Goal: Task Accomplishment & Management: Manage account settings

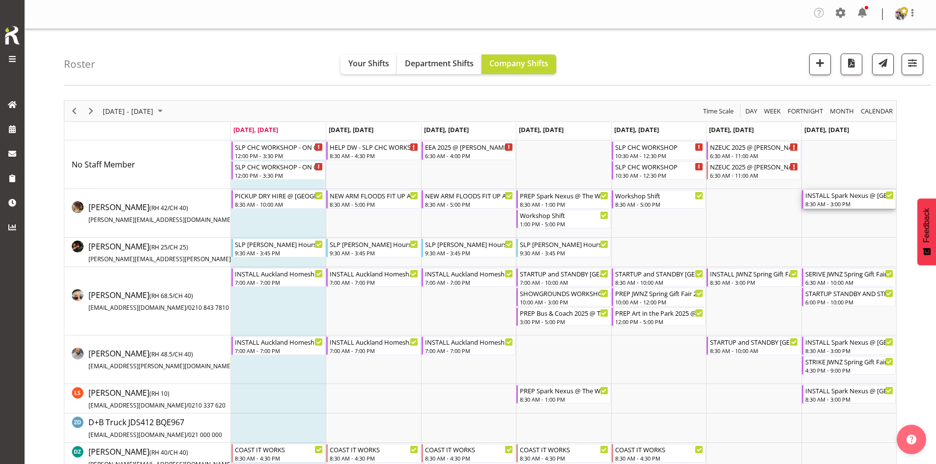
click at [833, 197] on div "INSTALL Spark Nexus @ [GEOGRAPHIC_DATA] On Site @ TBC" at bounding box center [849, 195] width 88 height 10
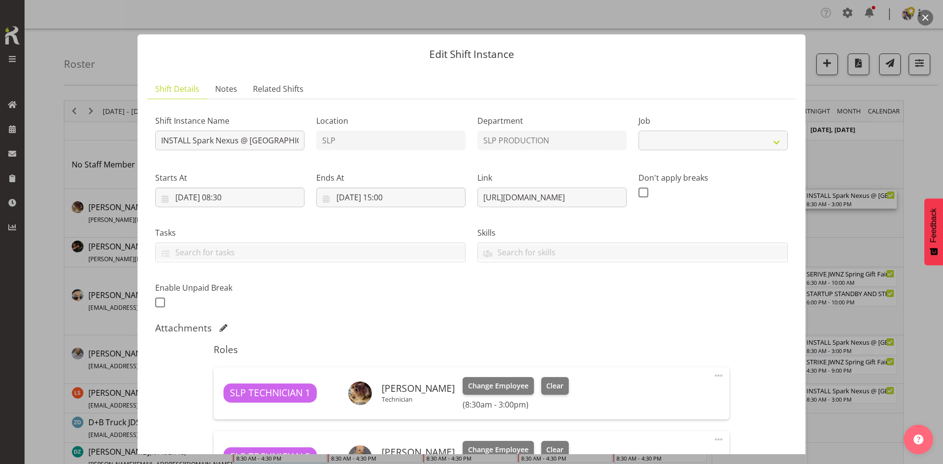
select select "10454"
click at [925, 16] on button "button" at bounding box center [926, 18] width 16 height 16
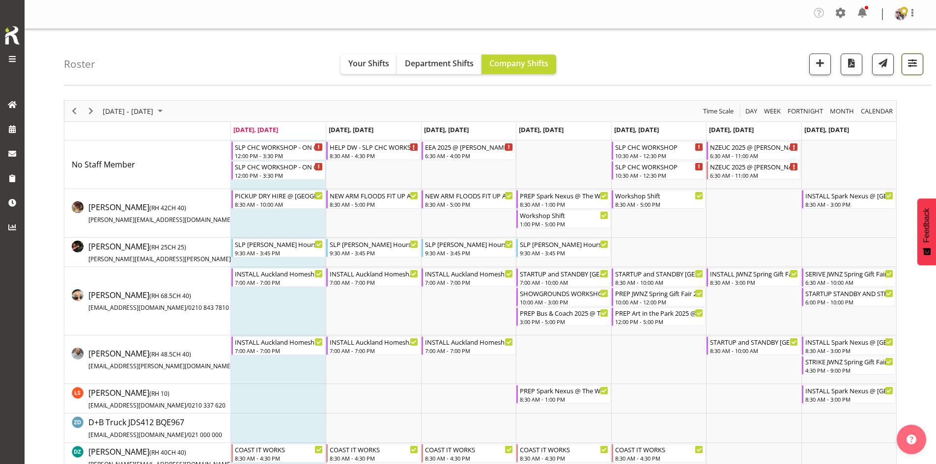
click at [915, 64] on span "button" at bounding box center [912, 62] width 13 height 13
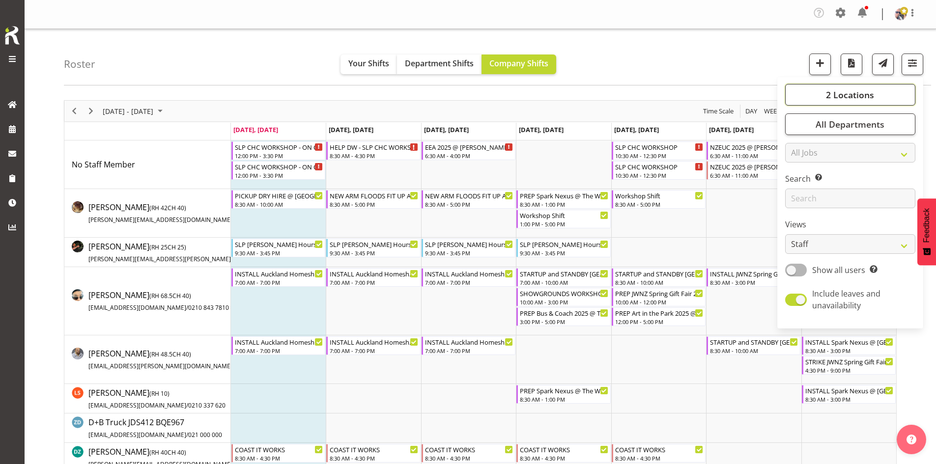
click at [863, 89] on span "2 Locations" at bounding box center [850, 95] width 48 height 12
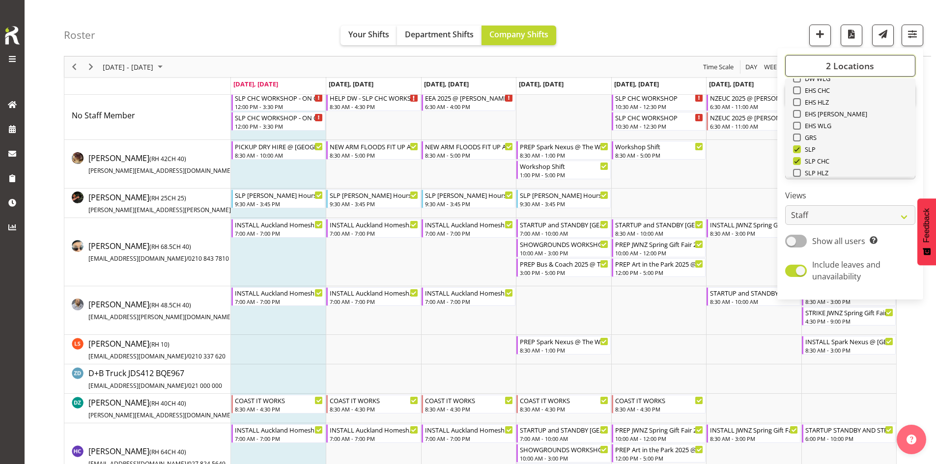
scroll to position [98, 0]
click at [812, 147] on span "SLP" at bounding box center [808, 145] width 15 height 8
click at [799, 147] on input "SLP" at bounding box center [796, 145] width 6 height 6
checkbox input "false"
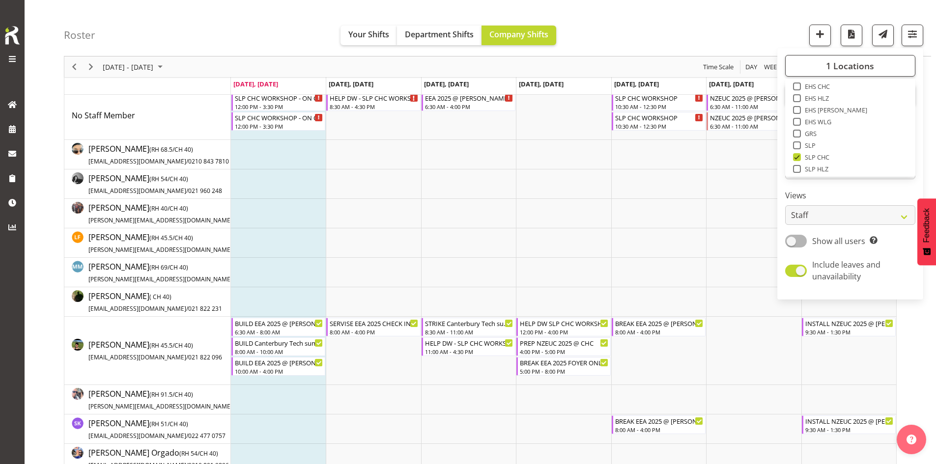
click at [727, 41] on div "Roster Your Shifts Department Shifts Company Shifts 1 Locations Clear CARLTON E…" at bounding box center [497, 28] width 867 height 56
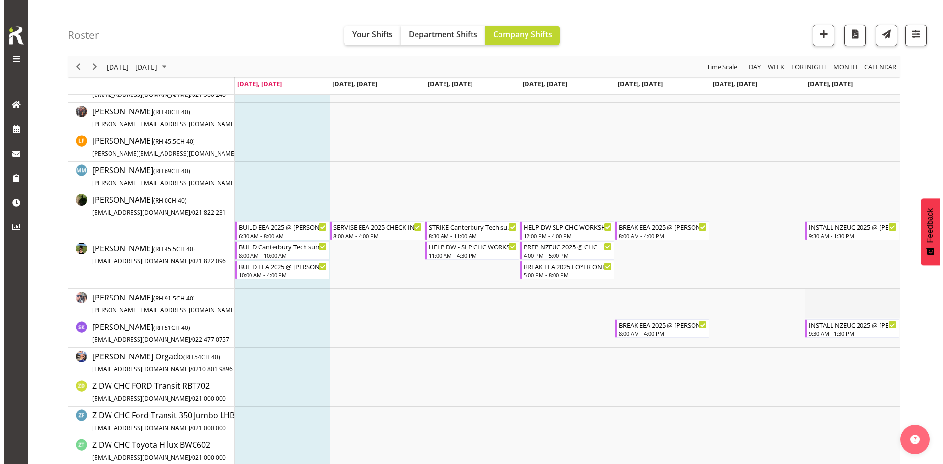
scroll to position [147, 0]
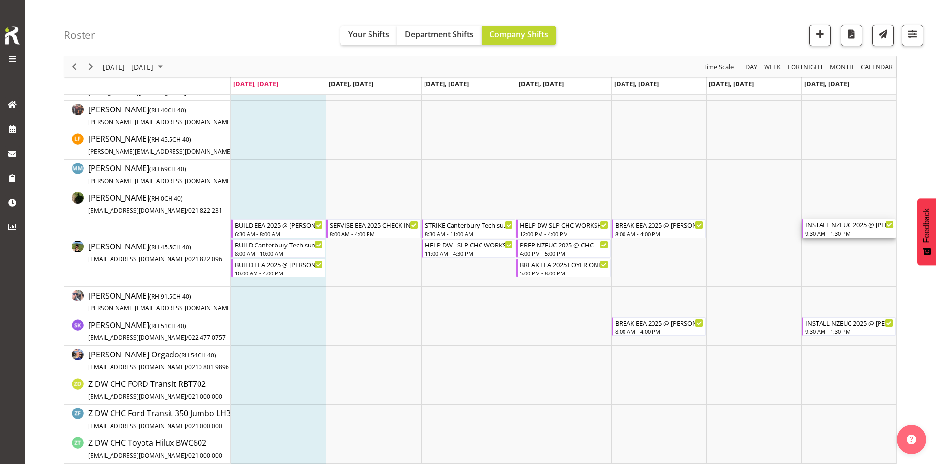
click at [835, 234] on div "9:30 AM - 1:30 PM" at bounding box center [849, 233] width 88 height 8
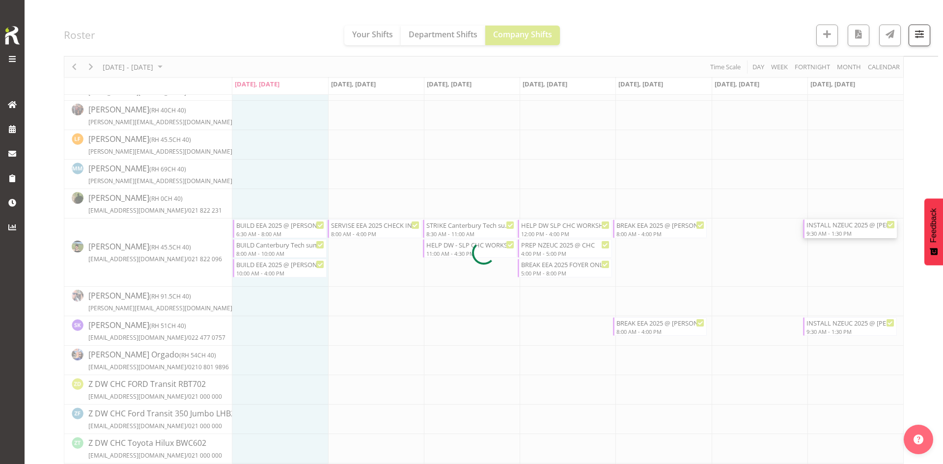
select select
select select "8"
select select "2025"
select select "13"
select select "30"
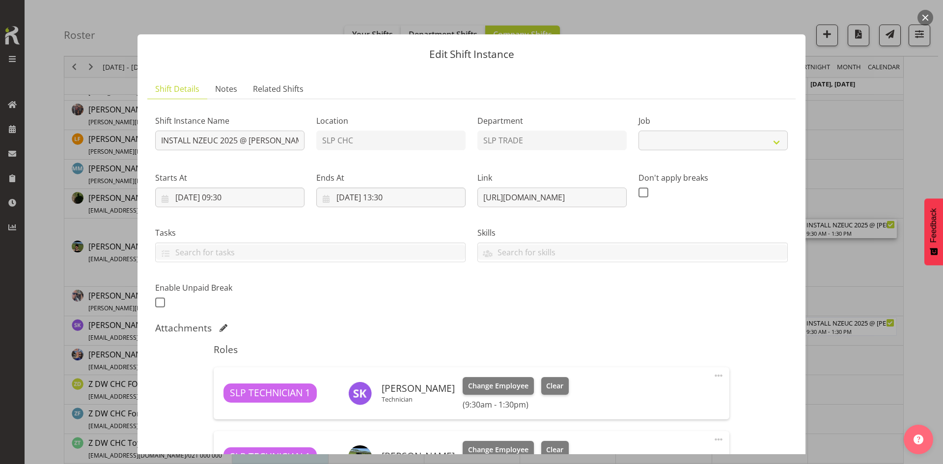
select select "9715"
click at [248, 192] on input "[DATE] 09:30" at bounding box center [229, 198] width 149 height 20
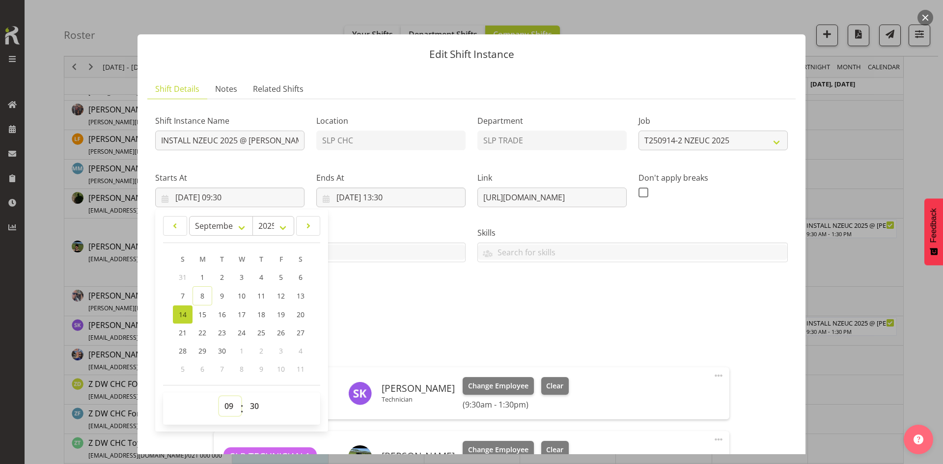
click at [227, 402] on select "00 01 02 03 04 05 06 07 08 09 10 11 12 13 14 15 16 17 18 19 20 21 22 23" at bounding box center [230, 406] width 22 height 20
select select "10"
click at [219, 396] on select "00 01 02 03 04 05 06 07 08 09 10 11 12 13 14 15 16 17 18 19 20 21 22 23" at bounding box center [230, 406] width 22 height 20
type input "[DATE] 10:30"
click at [439, 307] on div "Shift Instance Name INSTALL NZEUC 2025 @ [PERSON_NAME] On Site @ 1000 Location …" at bounding box center [471, 208] width 645 height 215
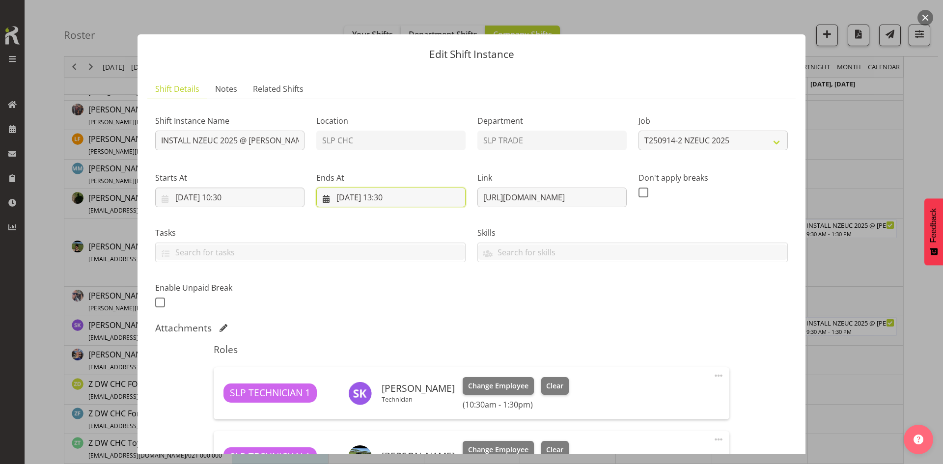
click at [389, 196] on input "[DATE] 13:30" at bounding box center [390, 198] width 149 height 20
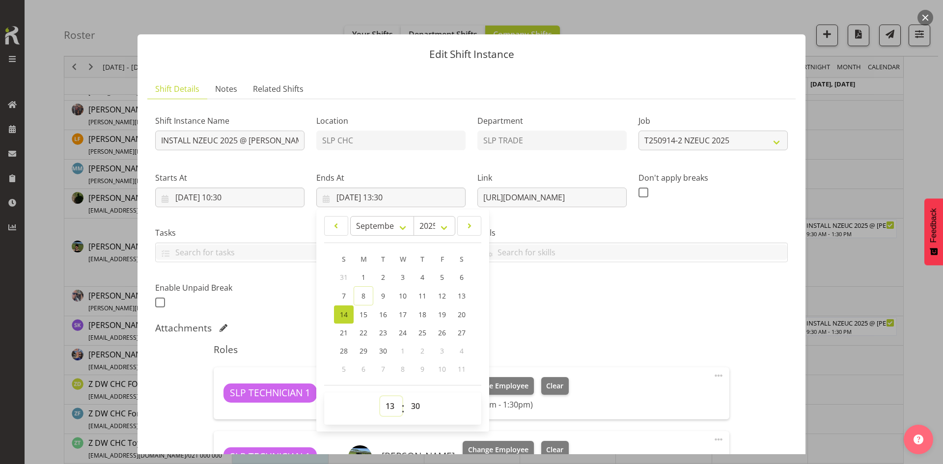
click at [385, 406] on select "00 01 02 03 04 05 06 07 08 09 10 11 12 13 14 15 16 17 18 19 20 21 22 23" at bounding box center [391, 406] width 22 height 20
select select "14"
click at [380, 396] on select "00 01 02 03 04 05 06 07 08 09 10 11 12 13 14 15 16 17 18 19 20 21 22 23" at bounding box center [391, 406] width 22 height 20
type input "[DATE] 14:30"
click at [612, 286] on div "Shift Instance Name INSTALL NZEUC 2025 @ [PERSON_NAME] On Site @ 1000 Location …" at bounding box center [471, 208] width 645 height 215
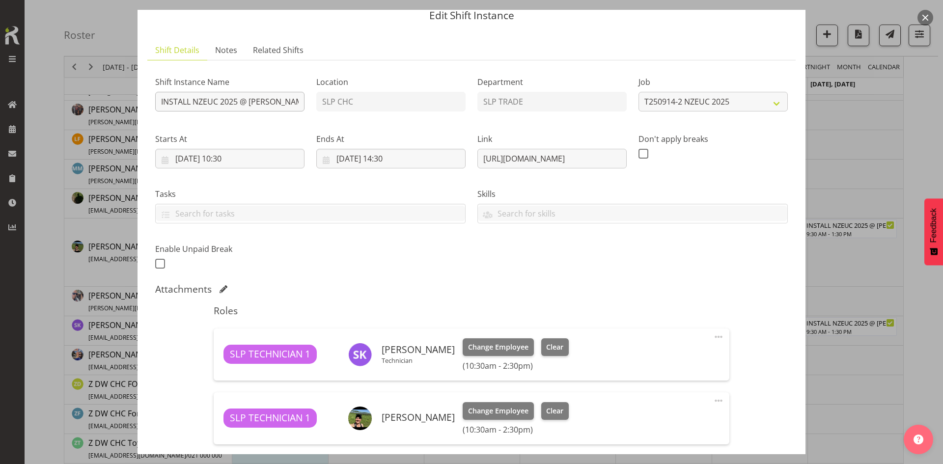
scroll to position [0, 0]
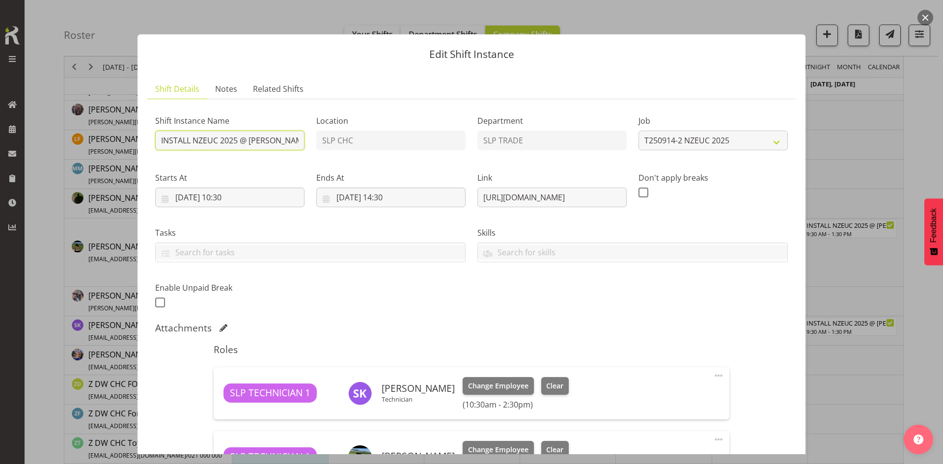
click at [158, 141] on input "INSTALL NZEUC 2025 @ [PERSON_NAME] On Site @ 1000" at bounding box center [229, 141] width 149 height 20
type input "(OCTEX ) INSTALL NZEUC 2025 @ [PERSON_NAME] On Site @ 1000"
click at [372, 284] on div "Shift Instance Name (OCTEX ) INSTALL NZEUC 2025 @ [PERSON_NAME] On Site @ 1000 …" at bounding box center [471, 208] width 645 height 215
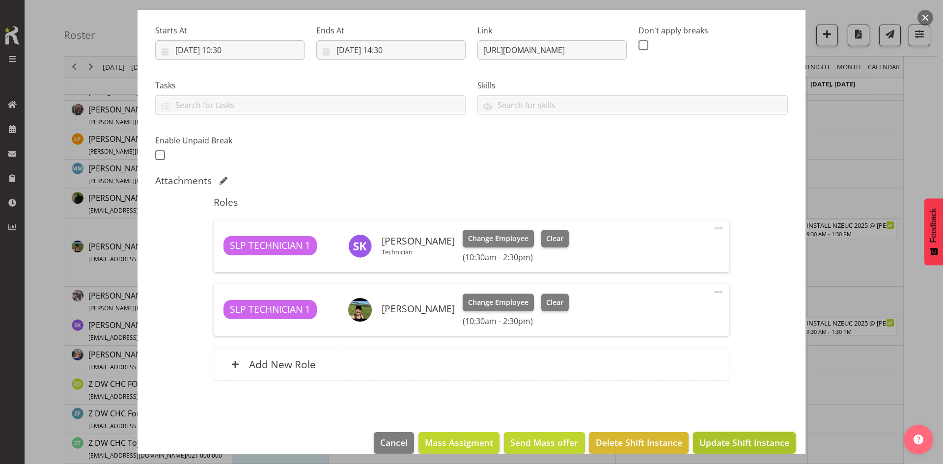
click at [727, 438] on span "Update Shift Instance" at bounding box center [745, 442] width 90 height 13
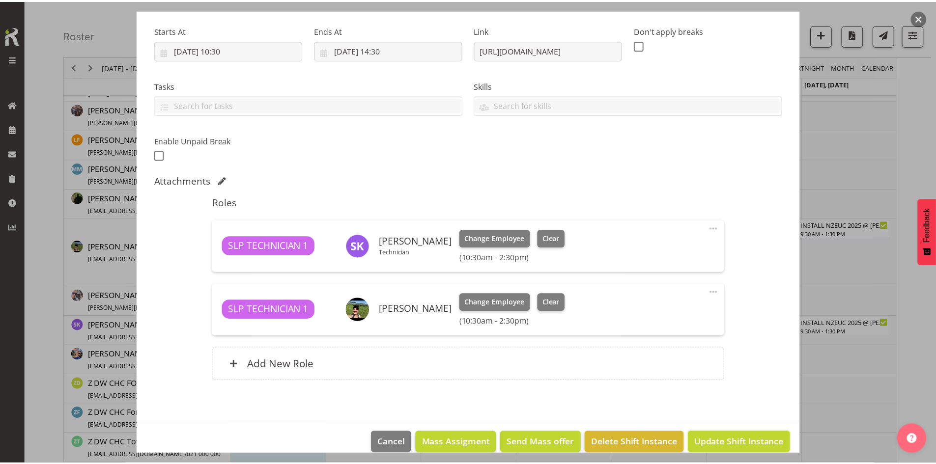
scroll to position [122, 0]
